Goal: Information Seeking & Learning: Learn about a topic

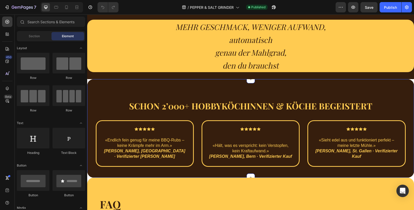
scroll to position [776, 0]
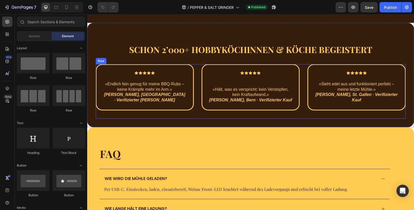
click at [300, 96] on div "Icon Icon Icon Icon Icon Row «Endlich fein genug für meine BBQ-Rubs – keine Krä…" at bounding box center [250, 91] width 311 height 55
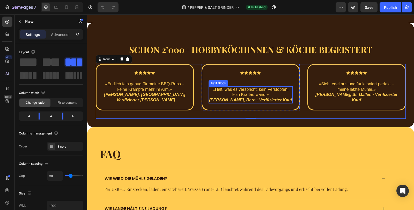
click at [213, 95] on p "«Hält, was es verspricht: kein Verstopfen, kein Kraftaufwand.» [PERSON_NAME], […" at bounding box center [250, 95] width 83 height 16
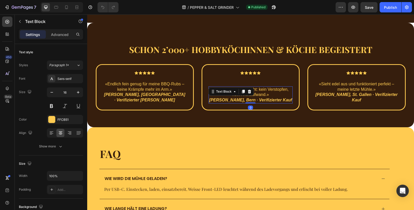
click at [214, 98] on div "Icon Icon Icon Icon Icon Row «Hält, was es verspricht: kein Verstopfen, kein Kr…" at bounding box center [250, 87] width 97 height 45
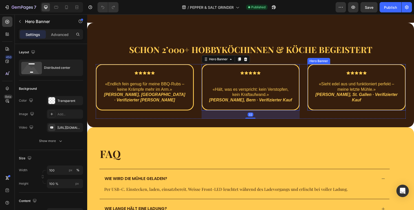
click at [312, 99] on div "Icon Icon Icon Icon Icon Row «Sieht edel aus und funktioniert perfekt – meine l…" at bounding box center [356, 87] width 97 height 45
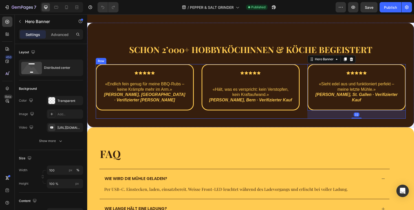
click at [248, 108] on div "Icon Icon Icon Icon Icon Row «Hält, was es verspricht: kein Verstopfen, kein Kr…" at bounding box center [251, 91] width 98 height 55
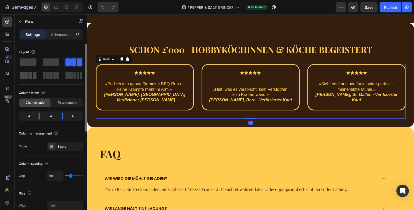
click at [27, 80] on div at bounding box center [28, 75] width 19 height 9
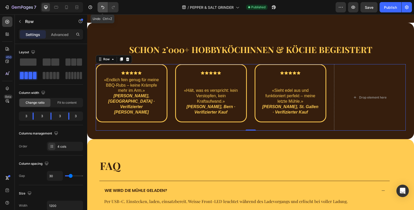
click at [102, 6] on icon "Undo/Redo" at bounding box center [102, 7] width 3 height 3
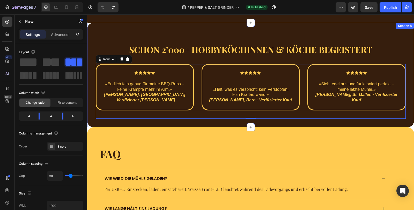
click at [231, 117] on div "Schon 2’000+ Hobbyköchinnen & köche begeistert Heading Row Icon Icon Icon Icon …" at bounding box center [250, 75] width 327 height 105
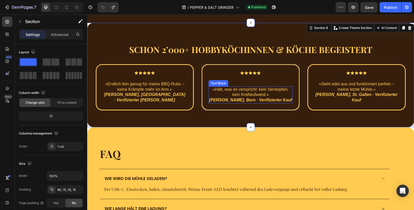
click at [231, 87] on p "«Hält, was es verspricht: kein Verstopfen, kein Kraftaufwand.» [PERSON_NAME], […" at bounding box center [250, 95] width 83 height 16
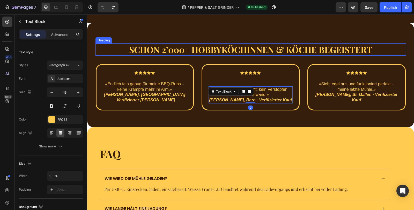
click at [258, 53] on h2 "Schon 2’000+ Hobbyköchinnen & köche begeistert" at bounding box center [250, 49] width 311 height 12
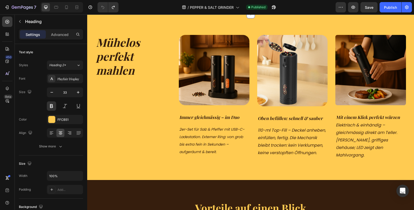
scroll to position [635, 0]
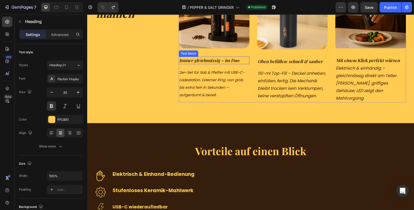
click at [218, 63] on strong "Immer gleichmässig – im Duo" at bounding box center [209, 60] width 60 height 6
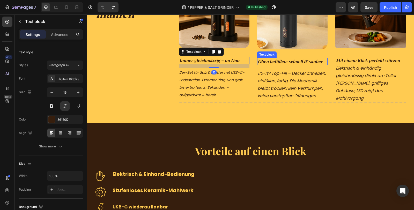
click at [270, 64] on span "Oben befüllen: schnell & sauber" at bounding box center [290, 61] width 65 height 6
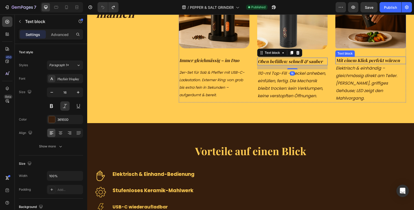
click at [357, 63] on span "Mit einem Klick perfekt würzen" at bounding box center [368, 60] width 64 height 6
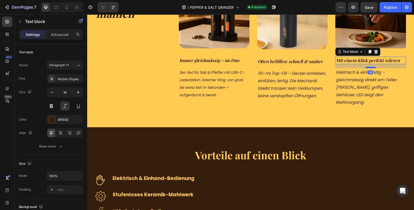
drag, startPoint x: 367, startPoint y: 131, endPoint x: 368, endPoint y: 135, distance: 3.9
click at [368, 68] on div at bounding box center [370, 68] width 10 height 2
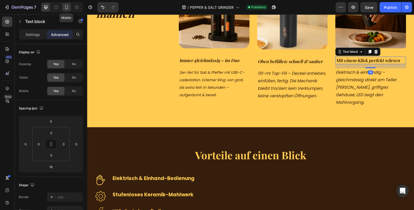
click at [68, 9] on icon at bounding box center [66, 7] width 5 height 5
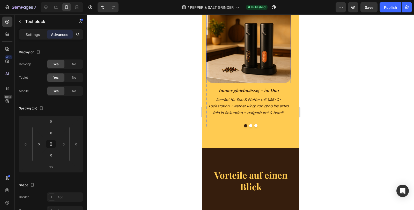
scroll to position [627, 0]
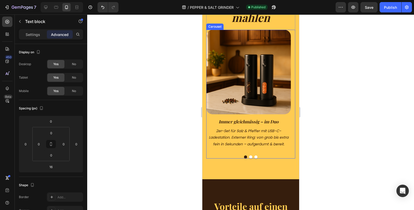
click at [249, 156] on button "Dot" at bounding box center [250, 157] width 3 height 3
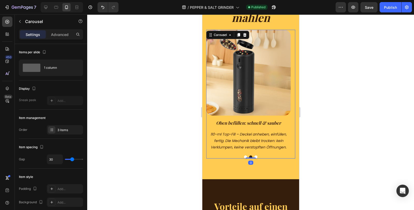
click at [254, 157] on button "Dot" at bounding box center [255, 157] width 3 height 3
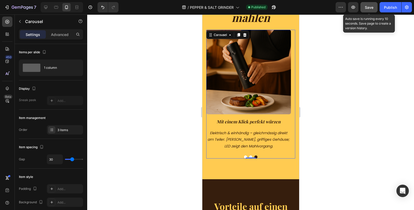
click at [368, 7] on span "Save" at bounding box center [369, 7] width 9 height 4
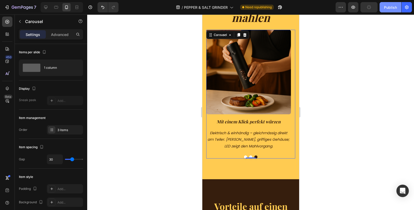
click at [392, 7] on div "Publish" at bounding box center [390, 7] width 13 height 5
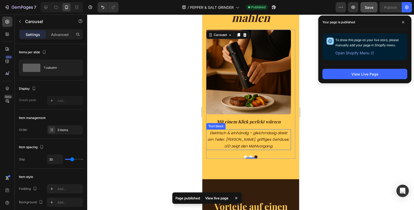
click at [254, 139] on icon "Elektrisch & einhändig – gleichmässig direkt am Teller. [PERSON_NAME], griffige…" at bounding box center [248, 139] width 82 height 18
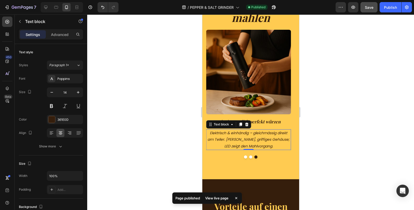
click at [252, 133] on icon "Elektrisch & einhändig – gleichmässig direkt am Teller. [PERSON_NAME], griffige…" at bounding box center [248, 139] width 82 height 18
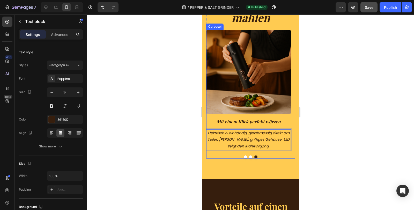
click at [249, 157] on button "Dot" at bounding box center [250, 157] width 3 height 3
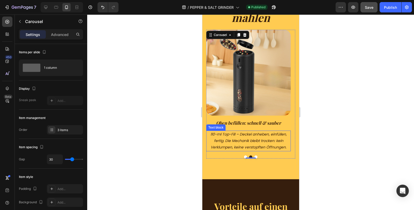
click at [216, 135] on icon "110-ml Top-Fill – Deckel anheben, einfüllen, fertig. Die Mechanik bleibt trocke…" at bounding box center [248, 141] width 76 height 18
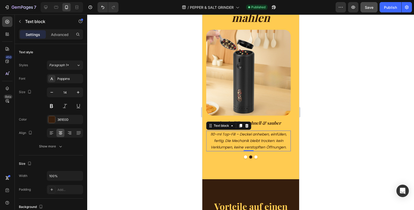
click at [216, 135] on icon "110-ml Top-Fill – Deckel anheben, einfüllen, fertig. Die Mechanik bleibt trocke…" at bounding box center [248, 141] width 76 height 18
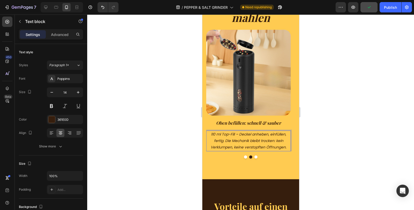
click at [239, 135] on icon "110 ml Top-Fill – Deckel anheben, einfüllen, fertig. Die Mechanik bleibt trocke…" at bounding box center [248, 141] width 76 height 18
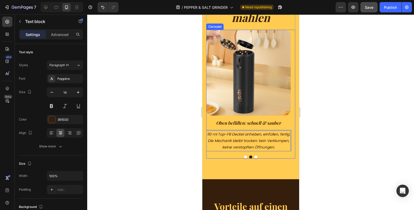
click at [244, 157] on button "Dot" at bounding box center [245, 157] width 3 height 3
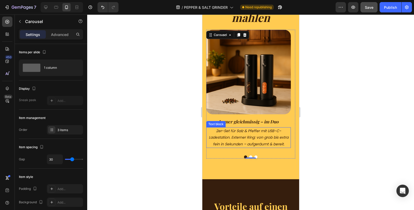
click at [279, 132] on icon "2er-Set für Salz & Pfeffer mit USB-C-Ladestation. Externer Ring: von grob bis e…" at bounding box center [249, 137] width 80 height 18
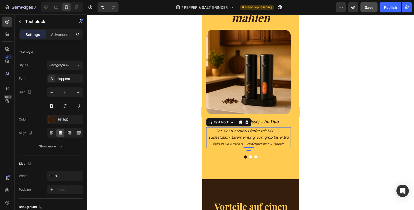
click at [280, 132] on icon "2er-Set für Salz & Pfeffer mit USB-C-Ladestation. Externer Ring: von grob bis e…" at bounding box center [249, 137] width 80 height 18
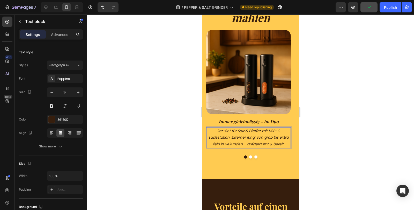
click at [246, 145] on icon "2er-Set für Salz & Pfeffer mit USB-C Ladestation. Externer Ring: von grob bis e…" at bounding box center [249, 137] width 80 height 18
click at [369, 5] on span "Save" at bounding box center [369, 7] width 9 height 4
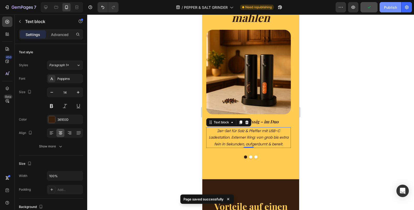
click at [384, 7] on div "Publish" at bounding box center [390, 7] width 13 height 5
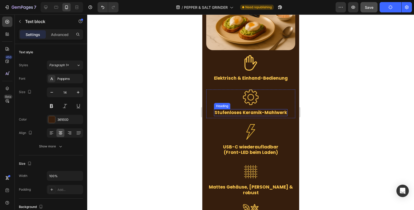
scroll to position [915, 0]
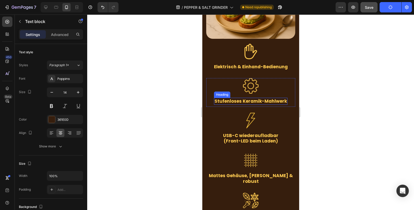
click at [262, 98] on h3 "Stufenloses Keramik-Mahlwerk" at bounding box center [250, 101] width 73 height 7
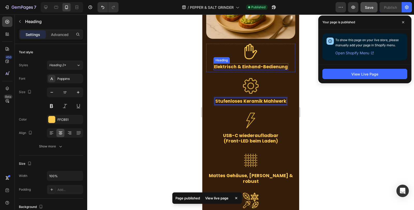
click at [260, 63] on h3 "Elektrisch & Einhand-Bedienung" at bounding box center [250, 66] width 75 height 7
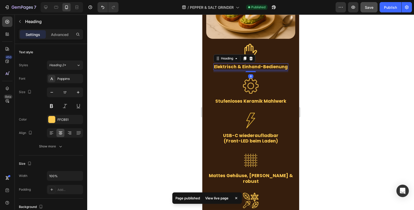
click at [260, 64] on h3 "Elektrisch & Einhand-Bedienung" at bounding box center [250, 66] width 75 height 7
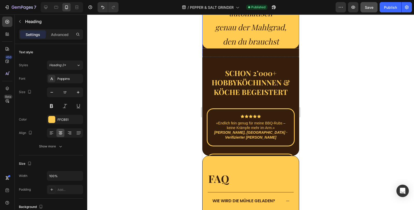
scroll to position [1260, 0]
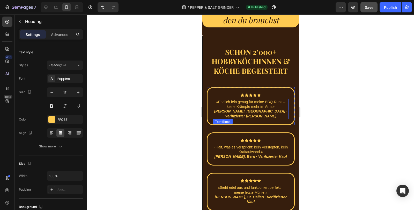
click at [281, 102] on p "«Endlich fein genug für meine BBQ-Rubs – keine Krämpfe mehr im Arm.» [PERSON_NA…" at bounding box center [250, 109] width 75 height 19
click at [283, 101] on p "«Endlich fein genug für meine BBQ-Rubs – keine Krämpfe mehr im Arm.» [PERSON_NA…" at bounding box center [250, 109] width 75 height 19
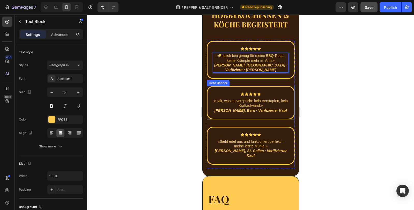
scroll to position [1317, 0]
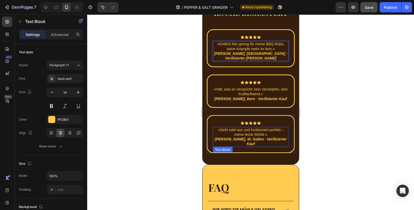
click at [278, 128] on p "«Sieht edel aus und funktioniert perfekt – meine letzte Mühle.» [PERSON_NAME], …" at bounding box center [250, 137] width 75 height 19
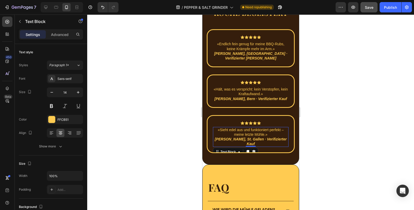
click at [281, 128] on p "«Sieht edel aus und funktioniert perfekt – meine letzte Mühle.» [PERSON_NAME], …" at bounding box center [250, 137] width 75 height 19
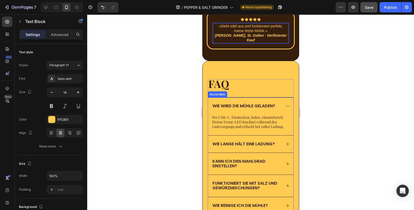
scroll to position [1432, 0]
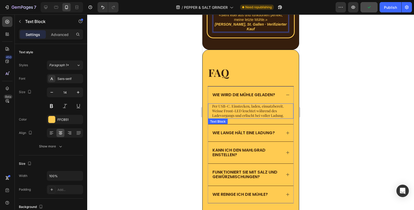
click at [234, 104] on p "Per USB-C. Einstecken, laden, einsatzbereit. Weisse Front-LED leuchtet während …" at bounding box center [250, 111] width 77 height 14
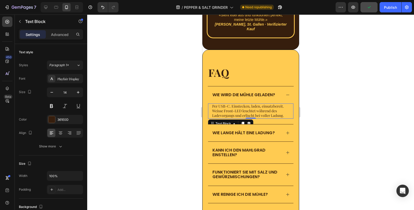
click at [234, 104] on p "Per USB-C. Einstecken, laden, einsatzbereit. Weisse Front-LED leuchtet während …" at bounding box center [250, 111] width 77 height 14
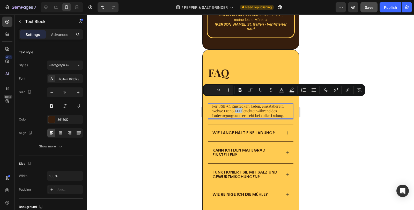
click at [236, 104] on p "Per USB-C. Einstecken, laden, einsatzbereit. Weisse Front-LED leuchtet während …" at bounding box center [250, 111] width 77 height 14
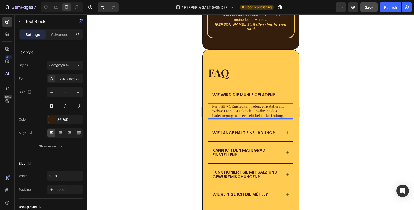
click at [234, 104] on p "Per USB-C. Einstecken, laden, einsatzbereit. Weisse Front-LED leuchtet während …" at bounding box center [250, 111] width 77 height 14
click at [245, 130] on span "Wie lange hält eine Ladung?" at bounding box center [243, 133] width 62 height 6
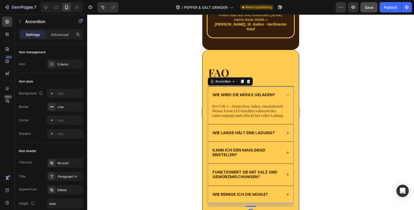
click at [277, 124] on div "Wie lange hält eine Ladung?" at bounding box center [250, 132] width 85 height 17
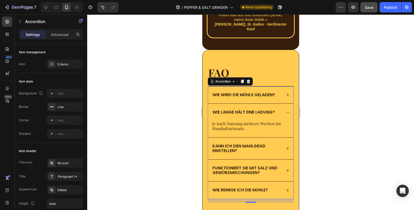
click at [243, 144] on p "Kann ich den Mahlgrad einstellen?" at bounding box center [246, 148] width 68 height 9
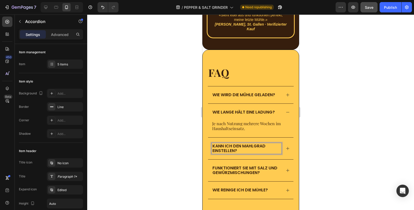
click at [272, 144] on p "Kann ich den Mahlgrad einstellen?" at bounding box center [246, 148] width 68 height 9
click at [281, 145] on div "Kann ich den Mahlgrad einstellen?" at bounding box center [250, 149] width 85 height 22
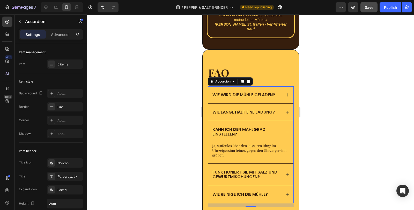
click at [281, 166] on div "Funktioniert sie mit Salz und Gewürzmischungen?" at bounding box center [250, 175] width 85 height 22
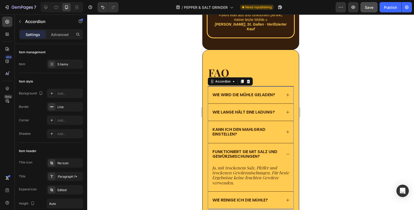
click at [249, 131] on div "Kann ich den Mahlgrad einstellen?" at bounding box center [250, 132] width 85 height 22
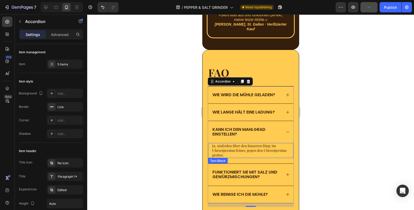
click at [239, 144] on p "Ja, stufenlos über den äusseren Ring: im Uhrzeigersinn feiner, gegen den Uhrzei…" at bounding box center [250, 151] width 77 height 14
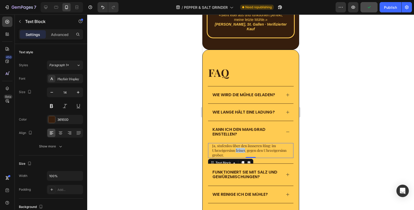
click at [239, 144] on p "Ja, stufenlos über den äusseren Ring: im Uhrzeigersinn feiner, gegen den Uhrzei…" at bounding box center [250, 151] width 77 height 14
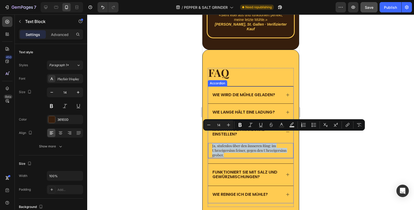
click at [275, 172] on div "Funktioniert sie mit Salz und Gewürzmischungen?" at bounding box center [250, 175] width 85 height 22
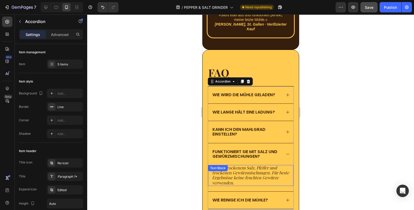
click at [237, 165] on icon "Ja, mit trockenem Salz, Pfeffer und trockenen Gewürzmischungen. Für beste Ergeb…" at bounding box center [250, 175] width 77 height 20
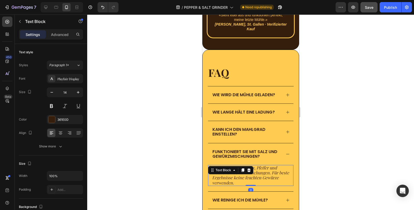
click at [237, 167] on div "Text Block" at bounding box center [223, 170] width 28 height 6
click at [261, 165] on icon "Ja, mit trockenem Salz, Pfeffer und trockenen Gewürzmischungen. Für beste Ergeb…" at bounding box center [250, 175] width 77 height 20
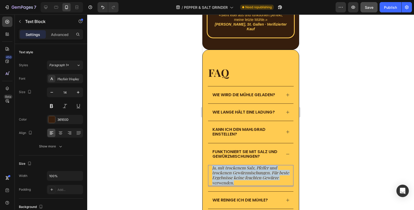
click at [261, 165] on icon "Ja, mit trockenem Salz, Pfeffer und trockenen Gewürzmischungen. Für beste Ergeb…" at bounding box center [250, 175] width 77 height 20
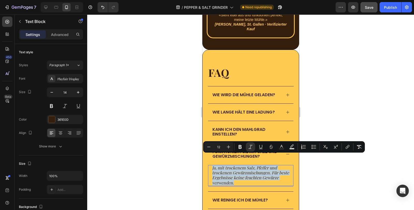
click at [239, 166] on icon "Ja, mit trockenem Salz, Pfeffer und trockenen Gewürzmischungen. Für beste Ergeb…" at bounding box center [250, 175] width 77 height 20
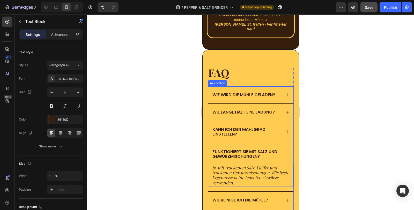
click at [285, 143] on div "Funktioniert sie mit Salz und Gewürzmischungen?" at bounding box center [250, 154] width 85 height 22
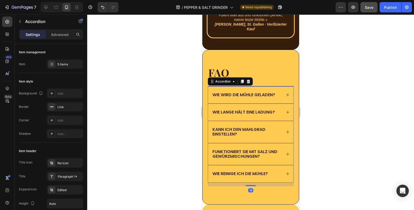
click at [285, 143] on div "Funktioniert sie mit Salz und Gewürzmischungen?" at bounding box center [250, 154] width 85 height 22
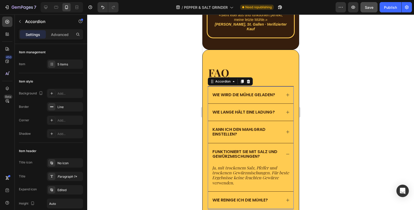
click at [286, 130] on icon at bounding box center [287, 131] width 3 height 3
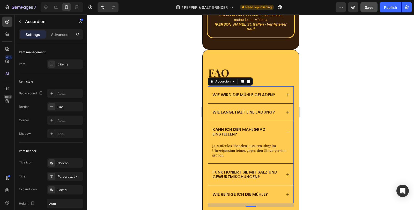
click at [285, 110] on icon at bounding box center [287, 112] width 4 height 4
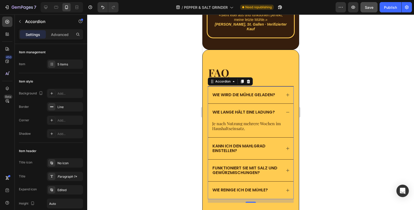
click at [284, 86] on div "Wie wird die Mühle geladen?" at bounding box center [250, 94] width 85 height 17
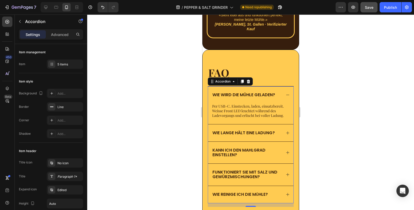
click at [250, 104] on p "Per USB-C. Einstecken, laden, einsatzbereit. Weisse Front LED leuchtet während …" at bounding box center [250, 111] width 77 height 14
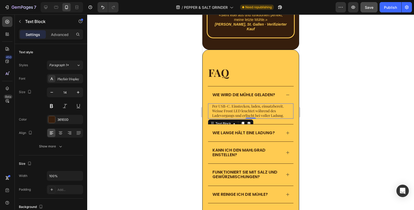
click at [250, 104] on p "Per USB-C. Einstecken, laden, einsatzbereit. Weisse Front LED leuchtet während …" at bounding box center [250, 111] width 77 height 14
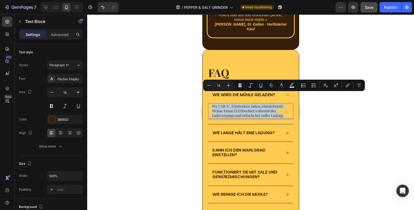
copy p "Per USB-C. Einstecken, laden, einsatzbereit. Weisse Front LED leuchtet während …"
click at [285, 131] on icon at bounding box center [287, 133] width 4 height 4
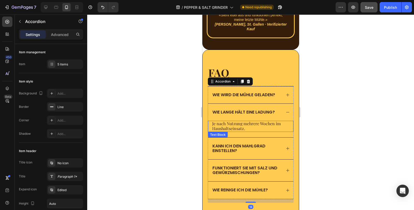
click at [245, 121] on p "Je nach Nutzung mehrere Wochen im Haushaltseinsatz." at bounding box center [250, 126] width 77 height 10
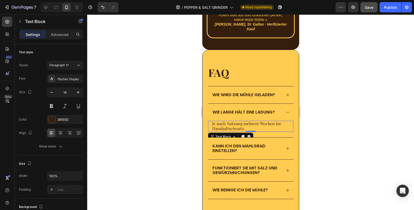
click at [245, 121] on p "Je nach Nutzung mehrere Wochen im Haushaltseinsatz." at bounding box center [250, 126] width 77 height 10
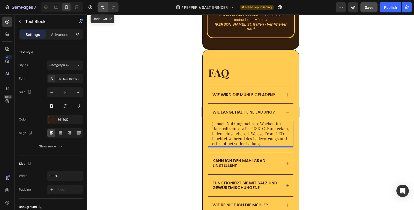
click at [101, 5] on icon "Undo/Redo" at bounding box center [102, 7] width 5 height 5
click at [350, 156] on div at bounding box center [250, 112] width 327 height 196
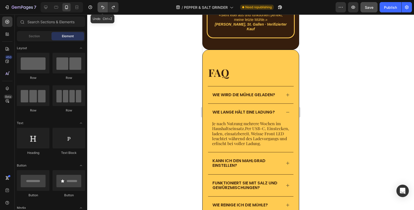
click at [99, 6] on button "Undo/Redo" at bounding box center [103, 7] width 10 height 10
click at [109, 8] on button "Undo/Redo" at bounding box center [113, 7] width 10 height 10
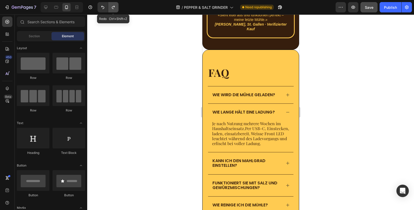
click at [110, 8] on button "Undo/Redo" at bounding box center [113, 7] width 10 height 10
click at [102, 6] on icon "Undo/Redo" at bounding box center [102, 7] width 3 height 3
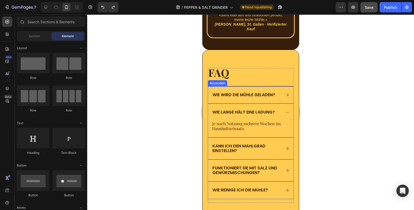
click at [246, 86] on div "Wie wird die Mühle geladen?" at bounding box center [250, 94] width 85 height 17
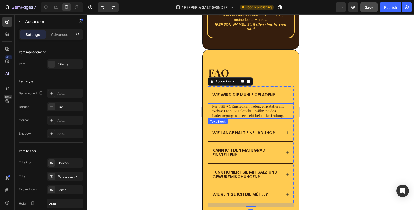
click at [254, 104] on p "Per USB-C. Einstecken, laden, einsatzbereit. Weisse Front LED leuchtet während …" at bounding box center [250, 111] width 77 height 14
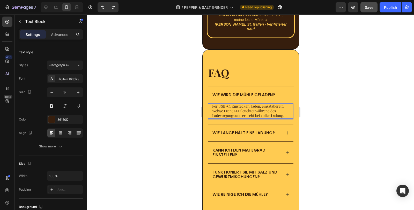
click at [254, 104] on p "Per USB-C. Einstecken, laden, einsatzbereit. Weisse Front LED leuchtet während …" at bounding box center [250, 111] width 77 height 14
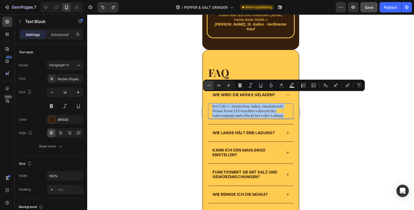
click at [209, 89] on button "Minus" at bounding box center [208, 85] width 9 height 9
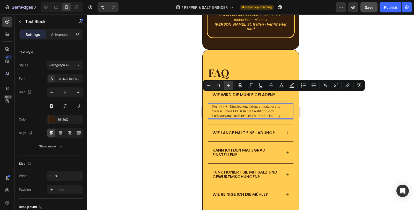
click at [227, 89] on button "Plus" at bounding box center [228, 85] width 9 height 9
click at [228, 89] on button "Plus" at bounding box center [228, 85] width 9 height 9
type input "15"
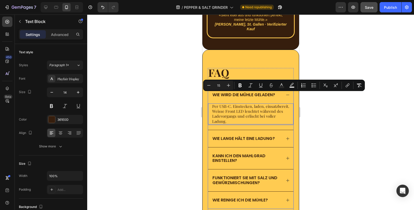
click at [235, 136] on span "Wie lange hält eine Ladung?" at bounding box center [243, 139] width 62 height 6
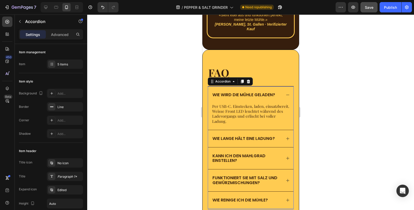
click at [285, 137] on icon at bounding box center [287, 139] width 4 height 4
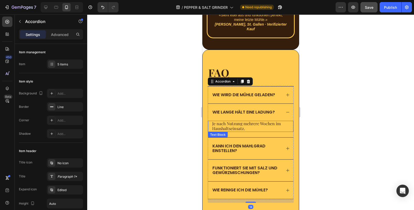
click at [234, 121] on span "Je nach Nutzung mehrere Wochen im Haushaltseinsatz." at bounding box center [246, 126] width 69 height 10
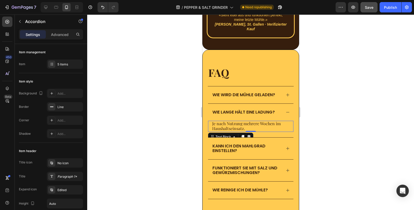
click at [234, 121] on span "Je nach Nutzung mehrere Wochen im Haushaltseinsatz." at bounding box center [246, 126] width 69 height 10
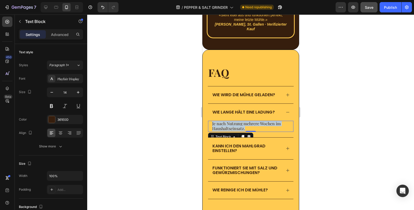
click at [234, 121] on span "Je nach Nutzung mehrere Wochen im Haushaltseinsatz." at bounding box center [246, 126] width 69 height 10
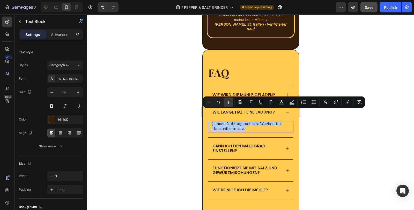
click at [229, 102] on icon "Editor contextual toolbar" at bounding box center [228, 102] width 3 height 3
type input "15"
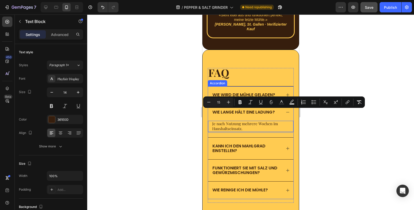
click at [257, 143] on span "Kann ich den Mahlgrad einstellen?" at bounding box center [238, 148] width 53 height 11
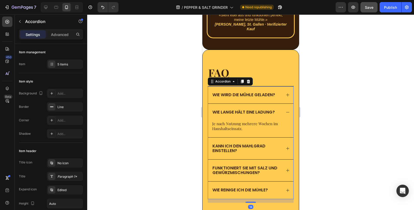
click at [277, 143] on div "Kann ich den Mahlgrad einstellen?" at bounding box center [246, 148] width 70 height 11
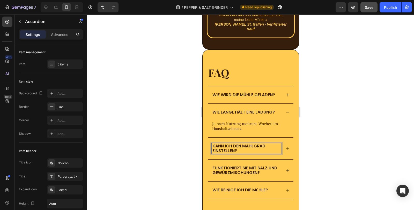
click at [246, 86] on div "Wie wird die Mühle geladen?" at bounding box center [250, 94] width 85 height 17
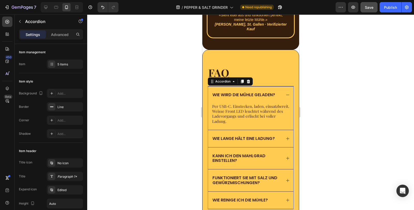
click at [286, 148] on div "Kann ich den Mahlgrad einstellen?" at bounding box center [250, 159] width 85 height 22
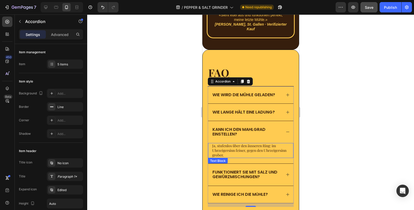
click at [235, 144] on p "Ja, stufenlos über den äusseren Ring: im Uhrzeigersinn feiner, gegen den Uhrzei…" at bounding box center [250, 151] width 77 height 14
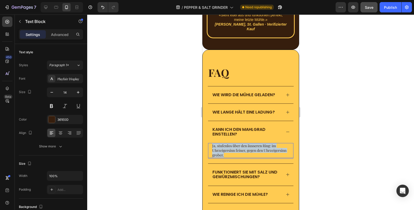
click at [235, 144] on p "Ja, stufenlos über den äusseren Ring: im Uhrzeigersinn feiner, gegen den Uhrzei…" at bounding box center [250, 151] width 77 height 14
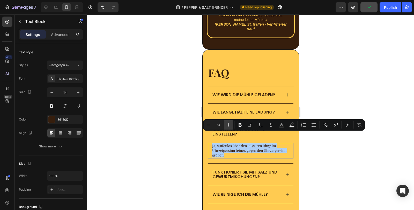
click at [230, 124] on icon "Editor contextual toolbar" at bounding box center [228, 124] width 5 height 5
type input "15"
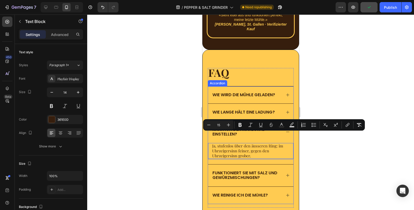
click at [285, 165] on div "Funktioniert sie mit Salz und Gewürzmischungen?" at bounding box center [250, 176] width 85 height 22
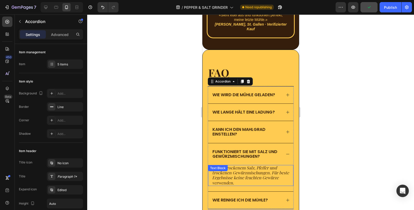
click at [233, 165] on icon "Ja, mit trockenem Salz, Pfeffer und trockenen Gewürzmischungen. Für beste Ergeb…" at bounding box center [250, 175] width 77 height 20
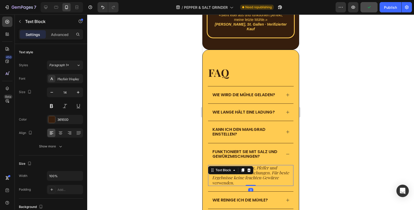
click at [233, 168] on icon at bounding box center [234, 170] width 4 height 4
click at [229, 172] on icon "Ja, mit trockenem Salz, Pfeffer und trockenen Gewürzmischungen. Für beste Ergeb…" at bounding box center [250, 175] width 77 height 20
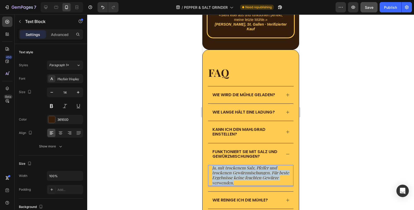
click at [229, 172] on icon "Ja, mit trockenem Salz, Pfeffer und trockenen Gewürzmischungen. Für beste Ergeb…" at bounding box center [250, 175] width 77 height 20
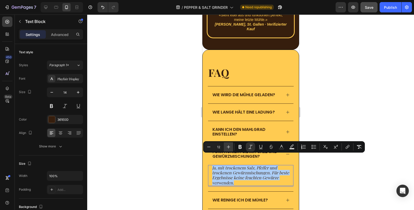
click at [229, 147] on icon "Editor contextual toolbar" at bounding box center [228, 146] width 3 height 3
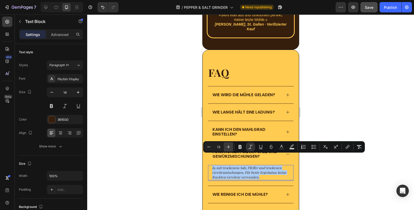
click at [229, 147] on icon "Editor contextual toolbar" at bounding box center [228, 146] width 3 height 3
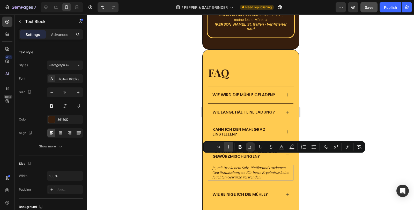
click at [229, 147] on icon "Editor contextual toolbar" at bounding box center [228, 146] width 3 height 3
type input "15"
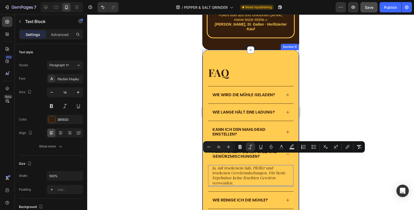
click at [291, 187] on div "FAQ Heading Wie wird die Mühle geladen? Wie lange hält eine Ladung? Kann ich de…" at bounding box center [250, 140] width 97 height 181
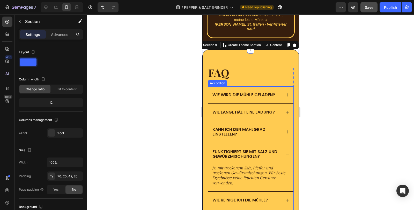
click at [274, 197] on div "WIE REINIGE ICH DIE M ü HLE?" at bounding box center [246, 200] width 70 height 6
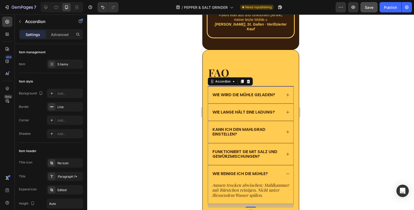
click at [239, 182] on icon "Aussen trocken abwischen; Mahlkammer mit Bürstchen reinigen. Nicht unter fliess…" at bounding box center [250, 189] width 77 height 15
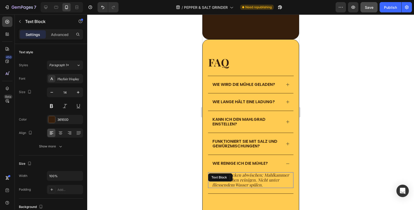
click at [239, 172] on icon "Aussen trocken abwischen; Mahlkammer mit Bürstchen reinigen. Nicht unter fliess…" at bounding box center [250, 179] width 77 height 15
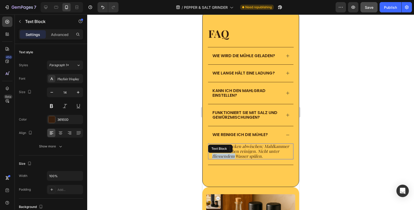
click at [239, 154] on icon "Aussen trocken abwischen; Mahlkammer mit Bürstchen reinigen. Nicht unter fliess…" at bounding box center [250, 151] width 77 height 15
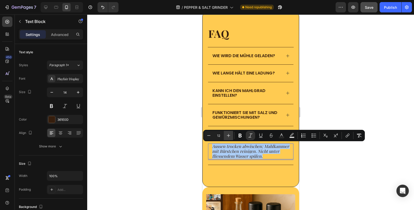
click at [227, 135] on icon "Editor contextual toolbar" at bounding box center [228, 135] width 5 height 5
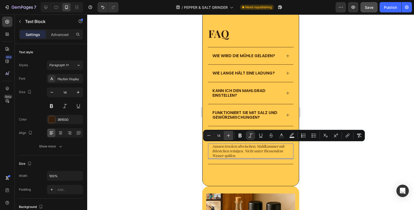
click at [227, 135] on icon "Editor contextual toolbar" at bounding box center [228, 135] width 5 height 5
type input "15"
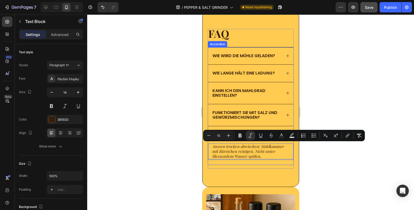
click at [266, 163] on div "Aussen trocken abwischen; Mahlkammer mit Bürstchen reinigen. Nicht unter fliess…" at bounding box center [250, 154] width 85 height 21
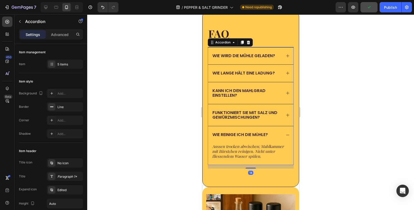
click at [250, 148] on icon "Aussen trocken abwischen; Mahlkammer mit Bürstchen reinigen. Nicht unter fliess…" at bounding box center [248, 151] width 72 height 15
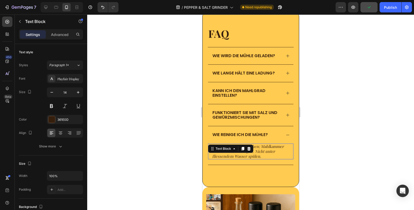
click at [250, 147] on icon at bounding box center [249, 149] width 4 height 4
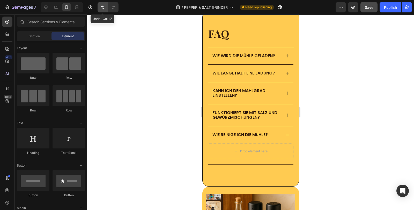
click at [106, 6] on button "Undo/Redo" at bounding box center [103, 7] width 10 height 10
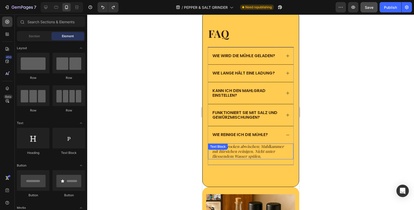
click at [266, 152] on icon "Aussen trocken abwischen; Mahlkammer mit Bürstchen reinigen. Nicht unter fliess…" at bounding box center [248, 151] width 72 height 15
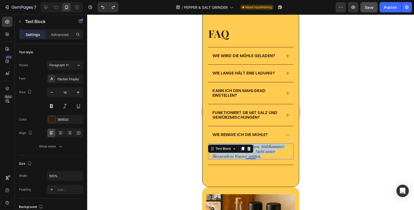
click at [266, 152] on icon "Aussen trocken abwischen; Mahlkammer mit Bürstchen reinigen. Nicht unter fliess…" at bounding box center [248, 151] width 72 height 15
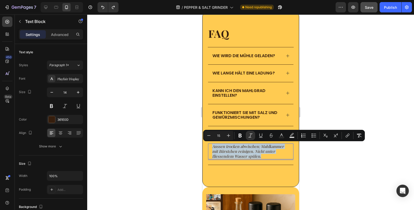
click at [277, 154] on p "Aussen trocken abwischen; Mahlkammer mit Bürstchen reinigen. Nicht unter fliess…" at bounding box center [250, 151] width 77 height 15
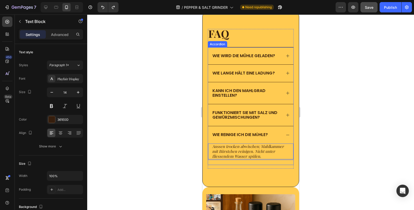
click at [279, 135] on div "WIE REINIGE ICH DIE M ü HLE?" at bounding box center [250, 134] width 85 height 17
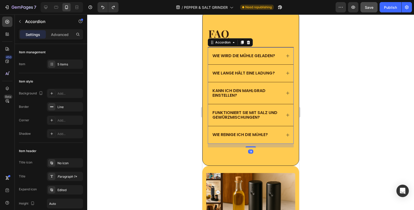
click at [279, 135] on div "WIE REINIGE ICH DIE M ü HLE?" at bounding box center [250, 134] width 85 height 17
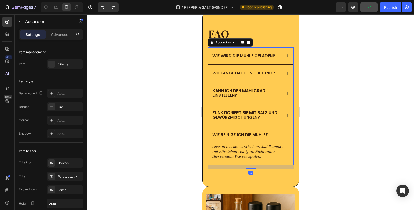
click at [279, 135] on div "WIE REINIGE ICH DIE M ü HLE?" at bounding box center [250, 134] width 85 height 17
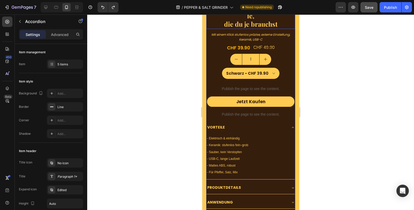
scroll to position [1720, 0]
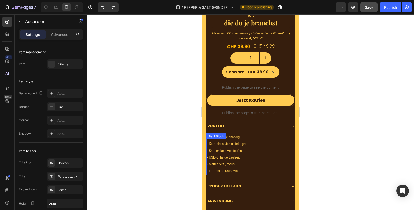
click at [241, 142] on span "- Keramik: stufenlos fein–grob" at bounding box center [227, 144] width 41 height 4
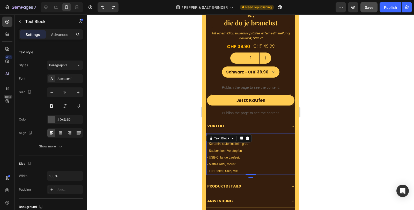
click at [241, 142] on span "- Keramik: stufenlos fein–grob" at bounding box center [227, 144] width 41 height 4
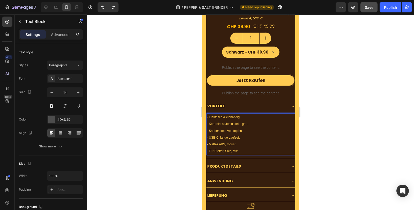
scroll to position [1748, 0]
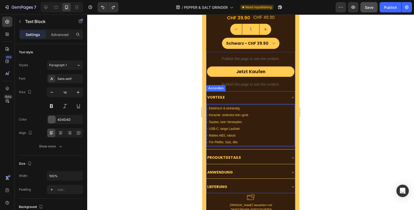
click at [251, 154] on div "PRODUKTDETAILS" at bounding box center [246, 158] width 80 height 8
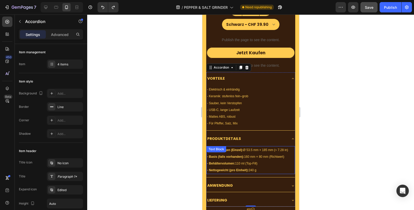
scroll to position [1777, 0]
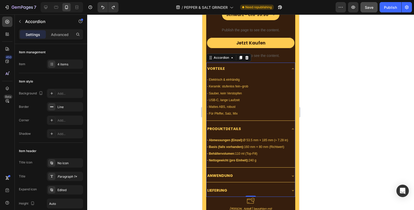
click at [259, 172] on div "ANWENDUNG" at bounding box center [246, 176] width 80 height 8
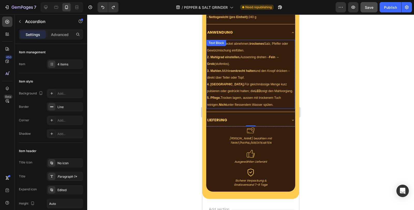
scroll to position [1921, 0]
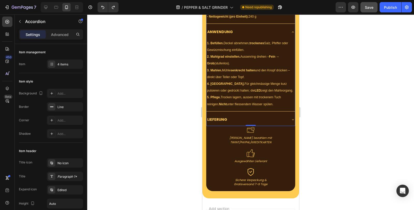
click at [263, 116] on div "LIEFERUNG" at bounding box center [246, 120] width 80 height 8
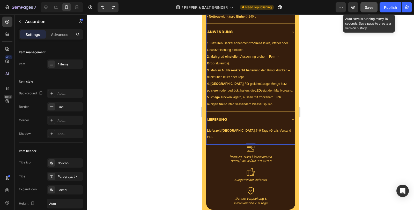
click at [370, 7] on span "Save" at bounding box center [369, 7] width 9 height 4
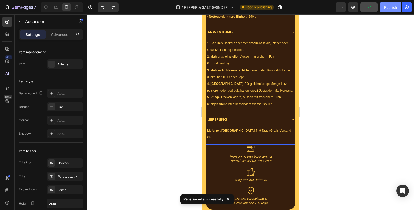
click at [393, 8] on div "Publish" at bounding box center [390, 7] width 13 height 5
